Goal: Task Accomplishment & Management: Use online tool/utility

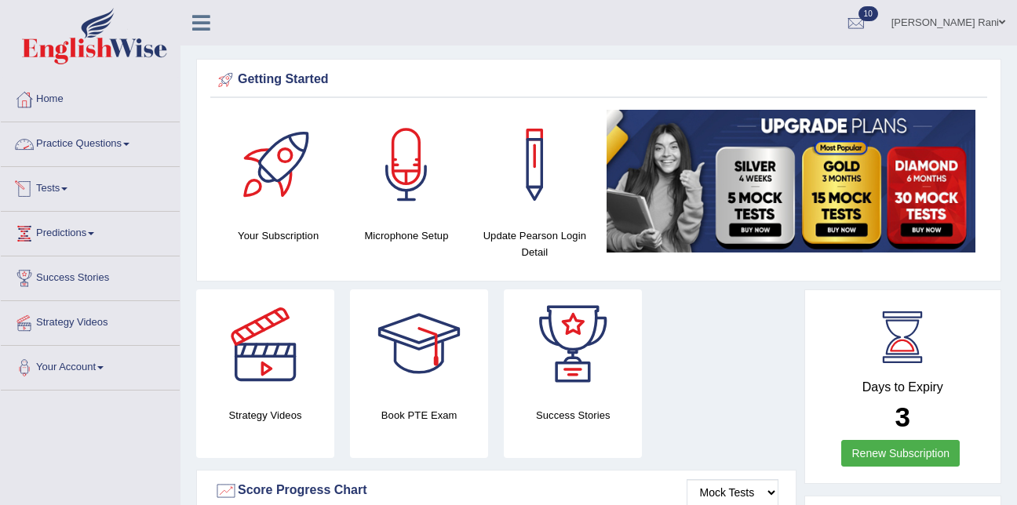
click at [73, 191] on link "Tests" at bounding box center [90, 186] width 179 height 39
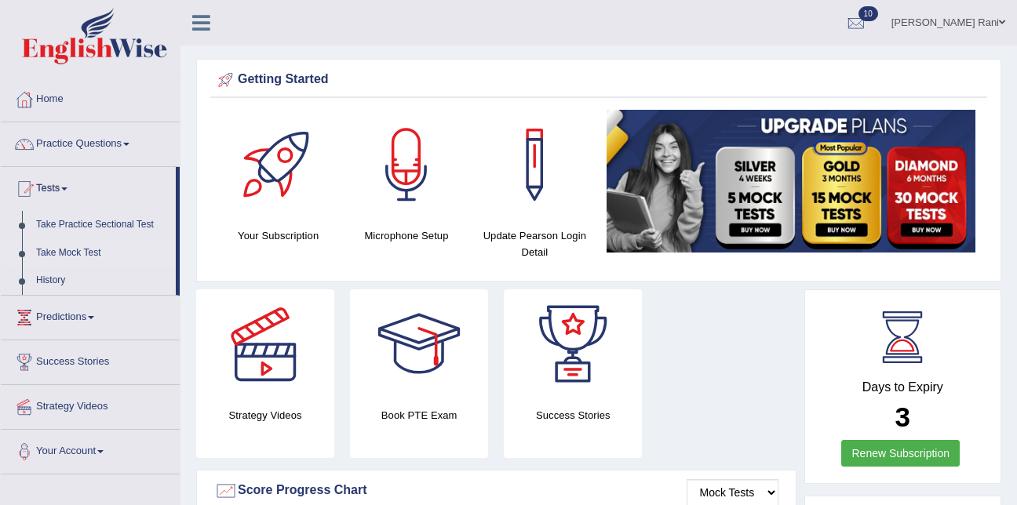
click at [65, 252] on link "Take Mock Test" at bounding box center [102, 253] width 147 height 28
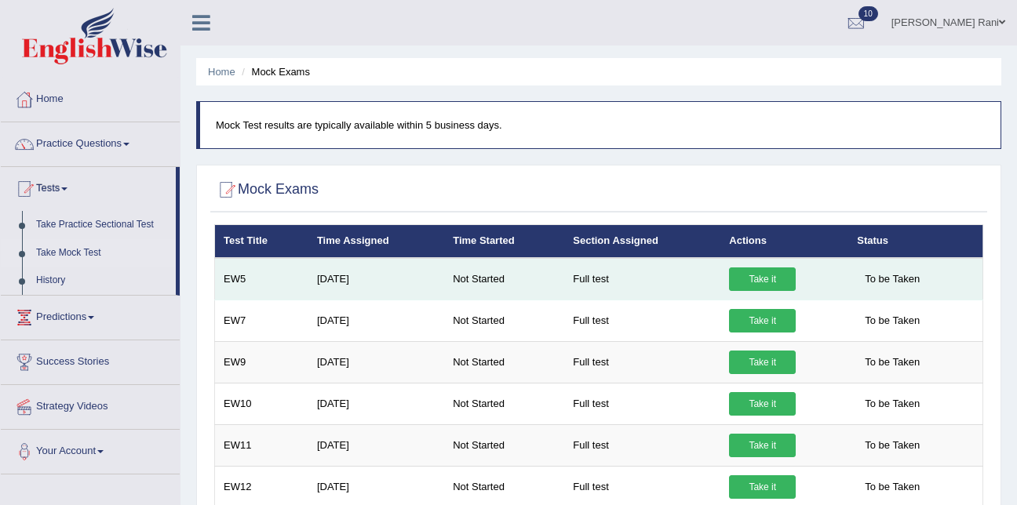
click at [745, 286] on link "Take it" at bounding box center [762, 280] width 67 height 24
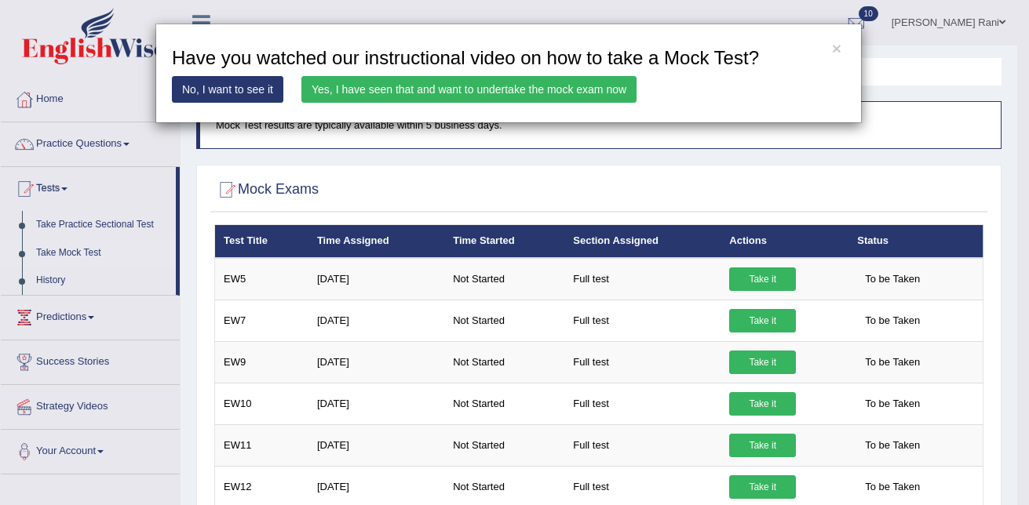
click at [539, 98] on link "Yes, I have seen that and want to undertake the mock exam now" at bounding box center [468, 89] width 335 height 27
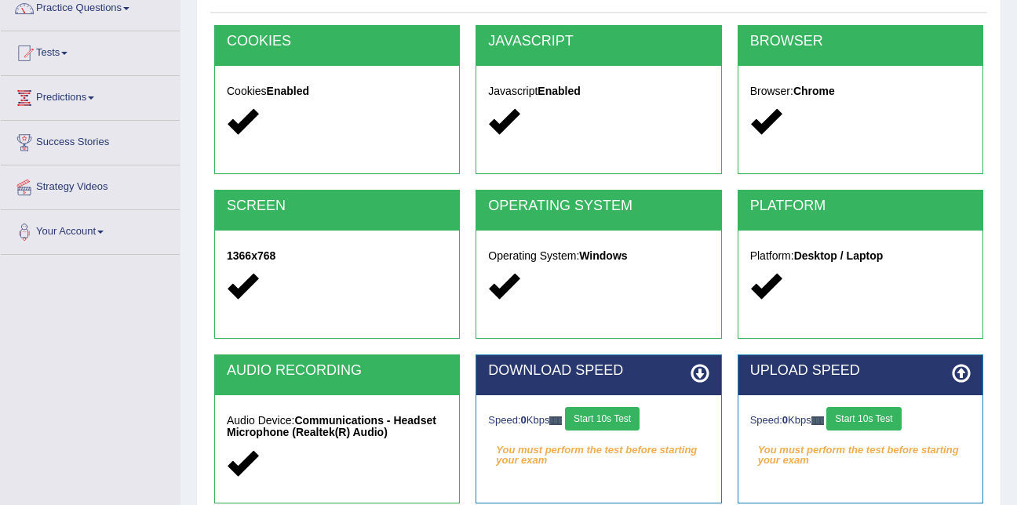
scroll to position [144, 0]
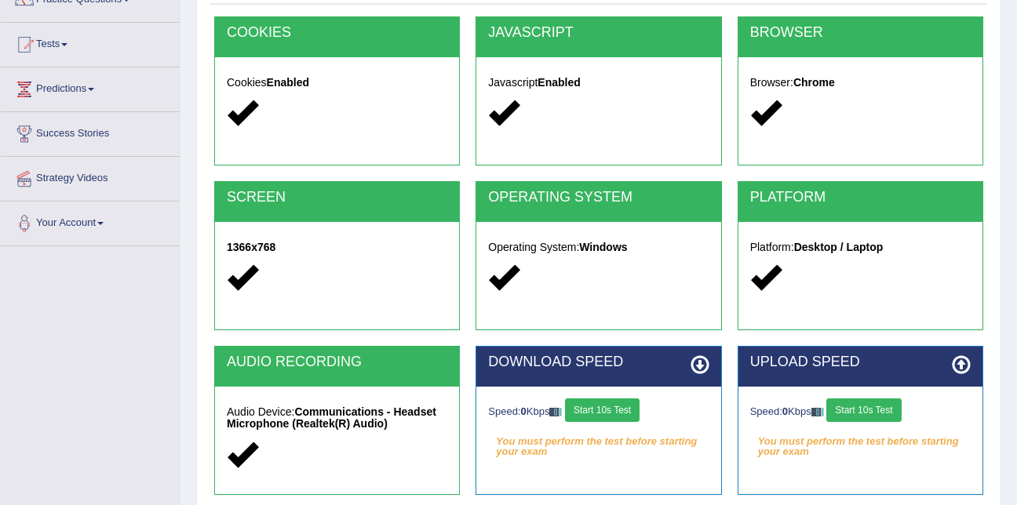
click at [594, 416] on button "Start 10s Test" at bounding box center [602, 411] width 75 height 24
click at [862, 415] on button "Start 10s Test" at bounding box center [863, 411] width 75 height 24
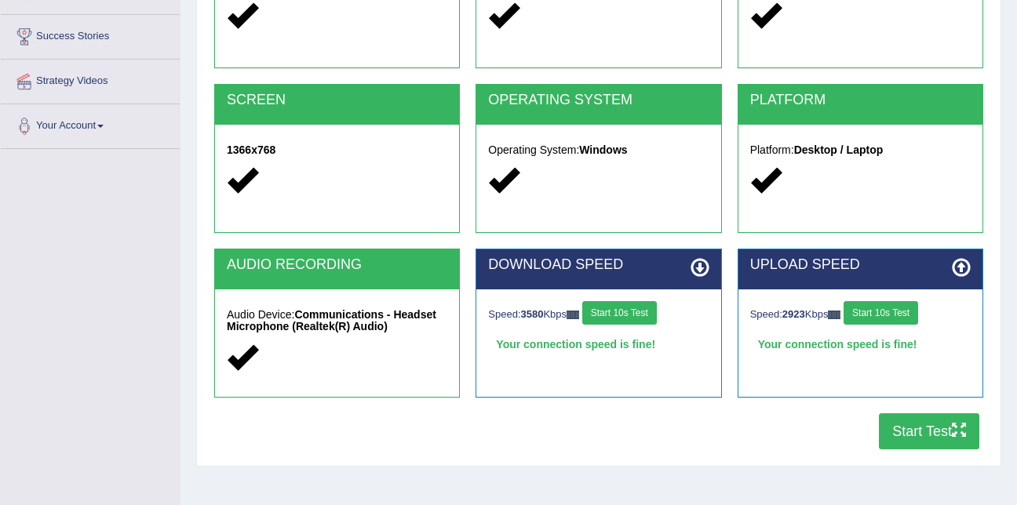
scroll to position [248, 0]
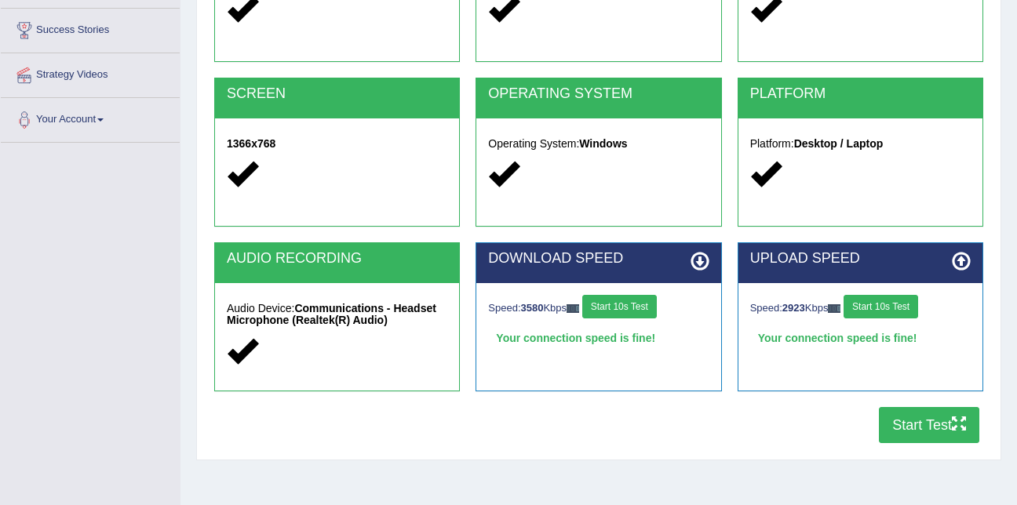
click at [935, 417] on button "Start Test" at bounding box center [929, 425] width 100 height 36
